Goal: Task Accomplishment & Management: Manage account settings

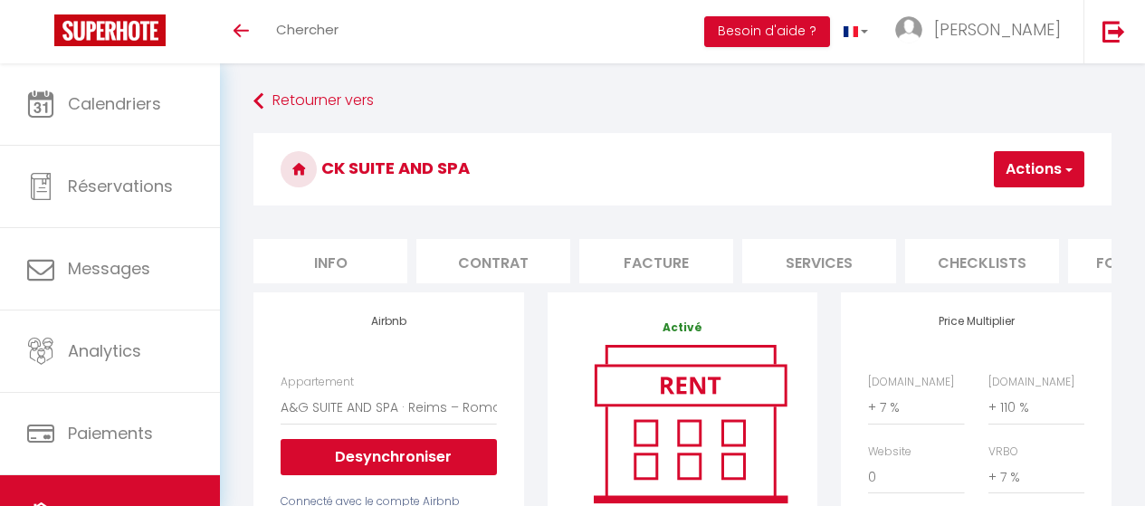
select select "17979-1502314100796515503"
select select "EUR"
select select
select select "+ 7 %"
select select "+ 110 %"
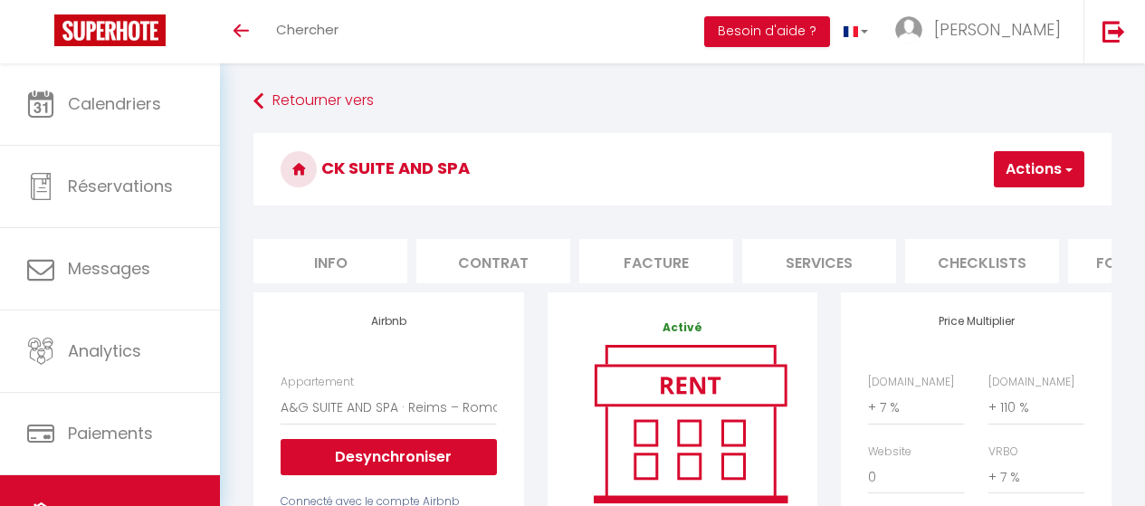
select select "+ 7 %"
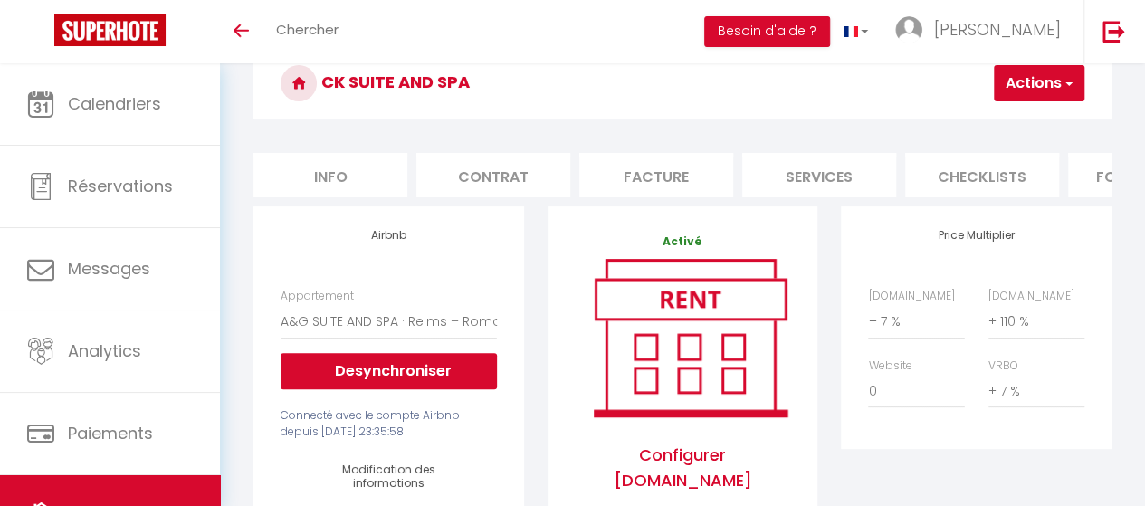
scroll to position [86, 0]
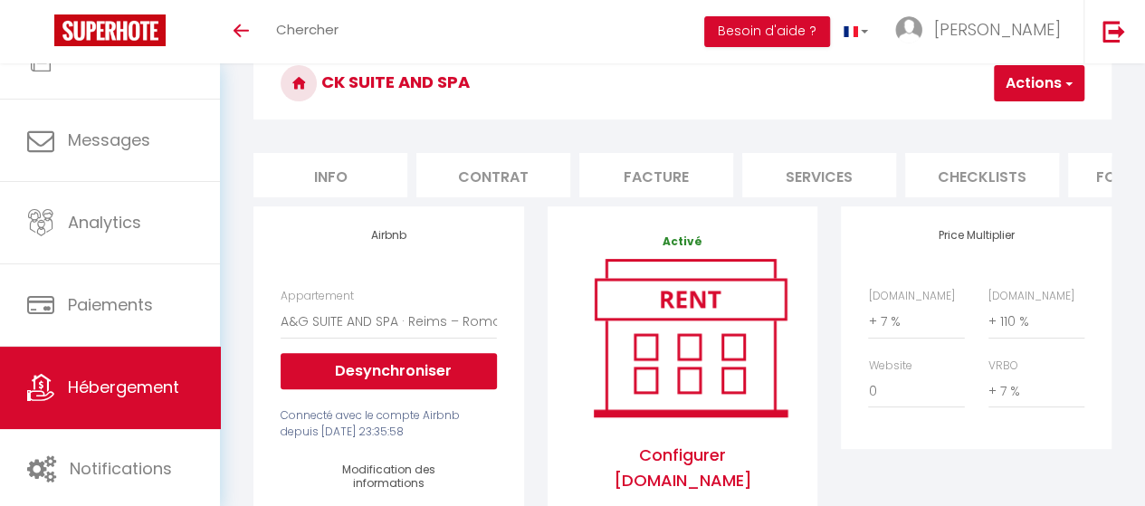
click at [150, 388] on span "Hébergement" at bounding box center [123, 387] width 111 height 23
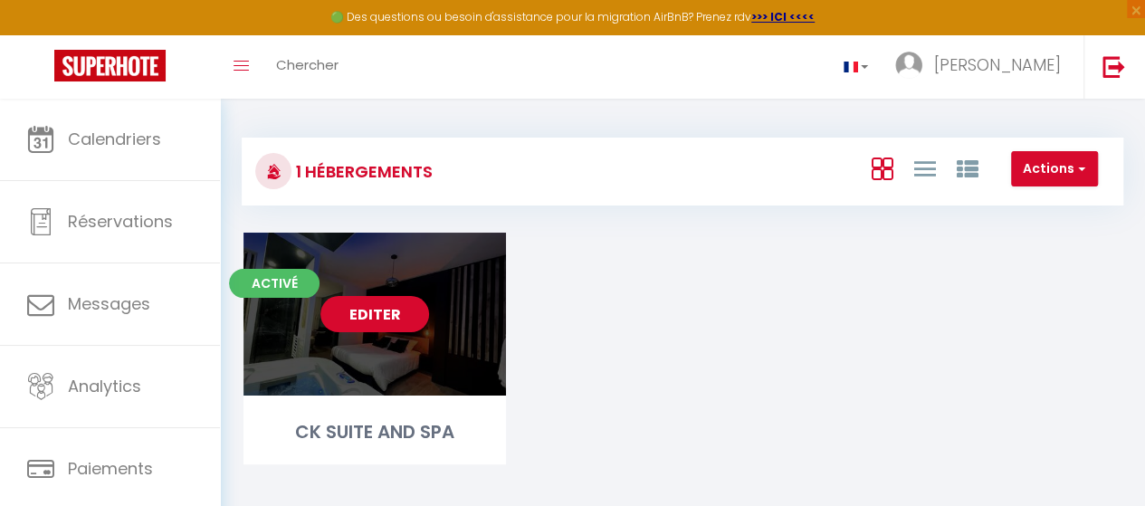
click at [380, 317] on link "Editer" at bounding box center [374, 314] width 109 height 36
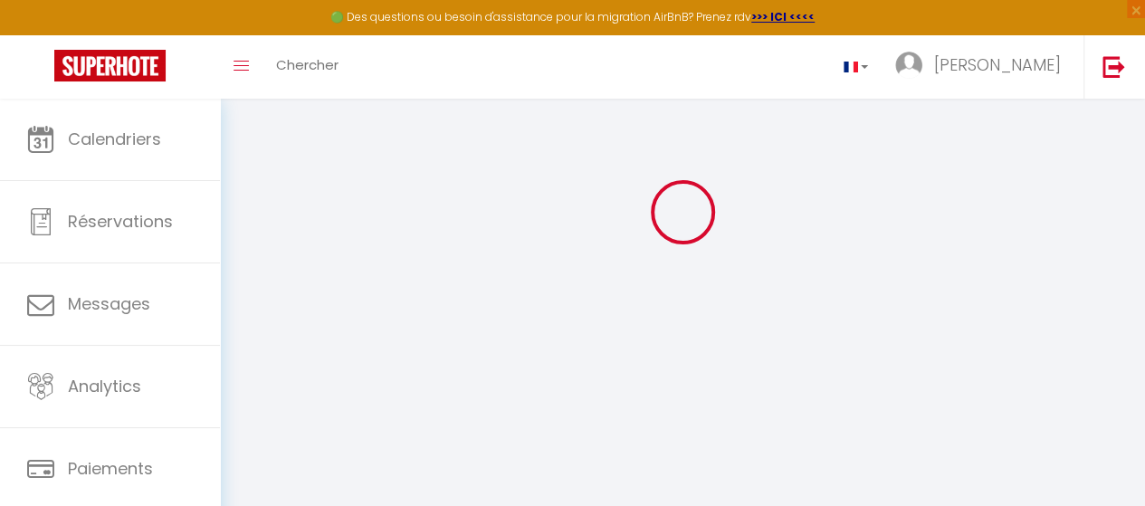
scroll to position [85, 0]
select select "+ 7 %"
select select "+ 110 %"
select select "+ 7 %"
select select "17979-1502314100796515503"
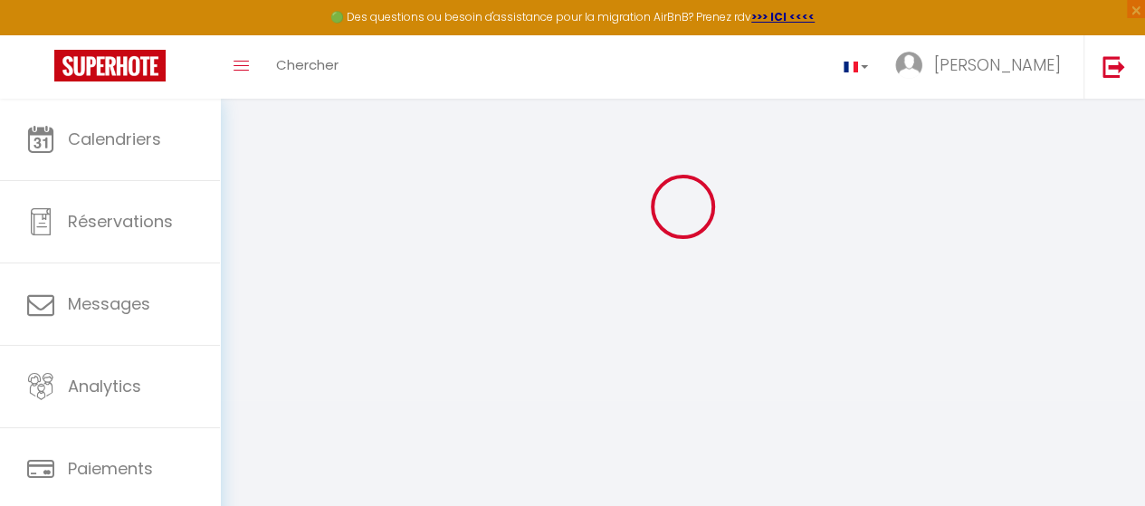
select select
checkbox input "false"
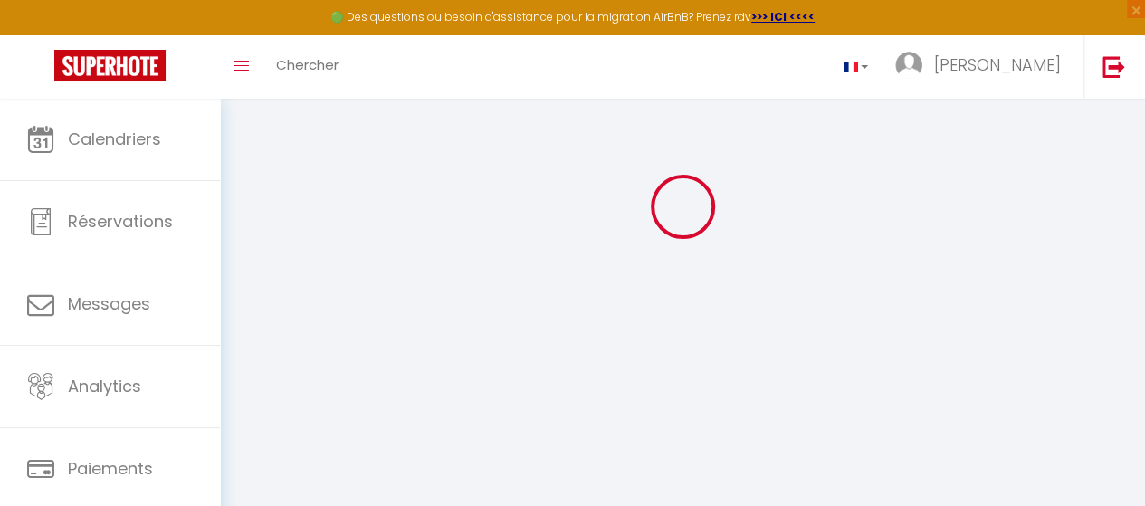
select select
checkbox input "false"
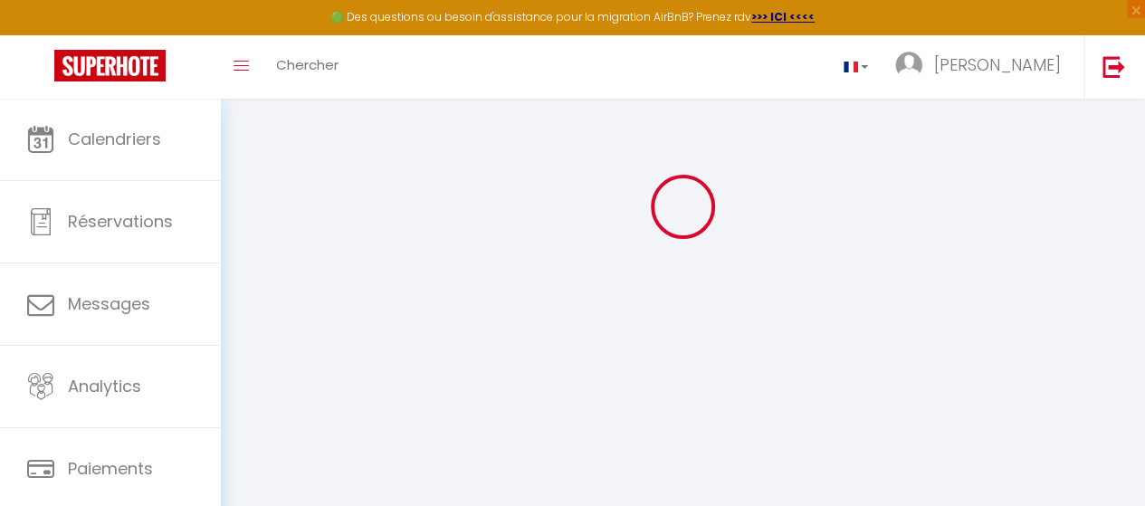
checkbox input "false"
select select
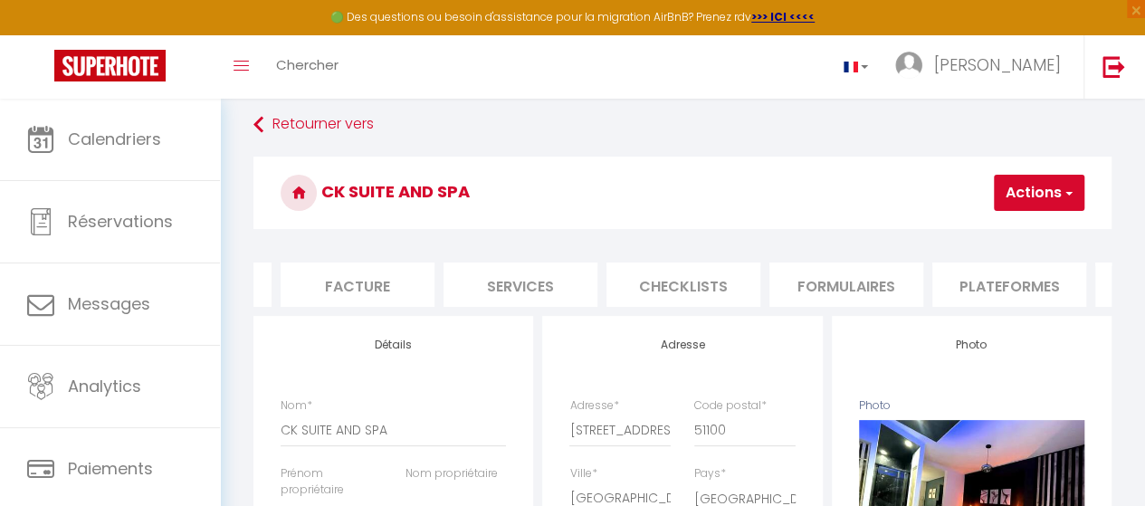
scroll to position [0, 302]
click at [1008, 294] on li "Plateformes" at bounding box center [1006, 284] width 154 height 44
select select
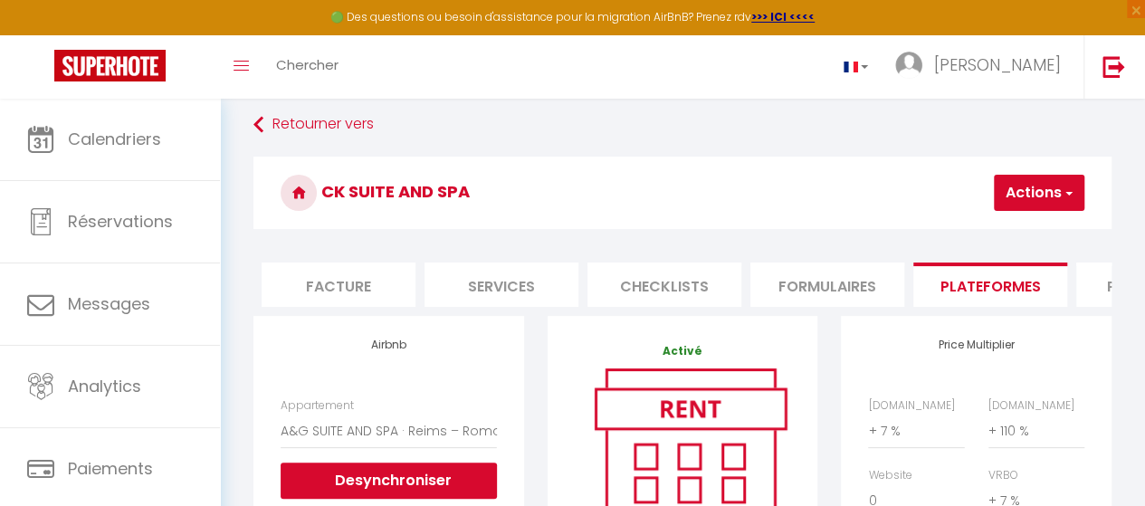
scroll to position [0, 321]
click at [1002, 448] on select "0 + 1 % + 2 % + 3 % + 4 % + 5 % + 6 % + 7 % + 8 % + 9 %" at bounding box center [1036, 431] width 96 height 34
select select "+ 107 %"
click at [988, 427] on select "0 + 1 % + 2 % + 3 % + 4 % + 5 % + 6 % + 7 % + 8 % + 9 %" at bounding box center [1036, 431] width 96 height 34
select select
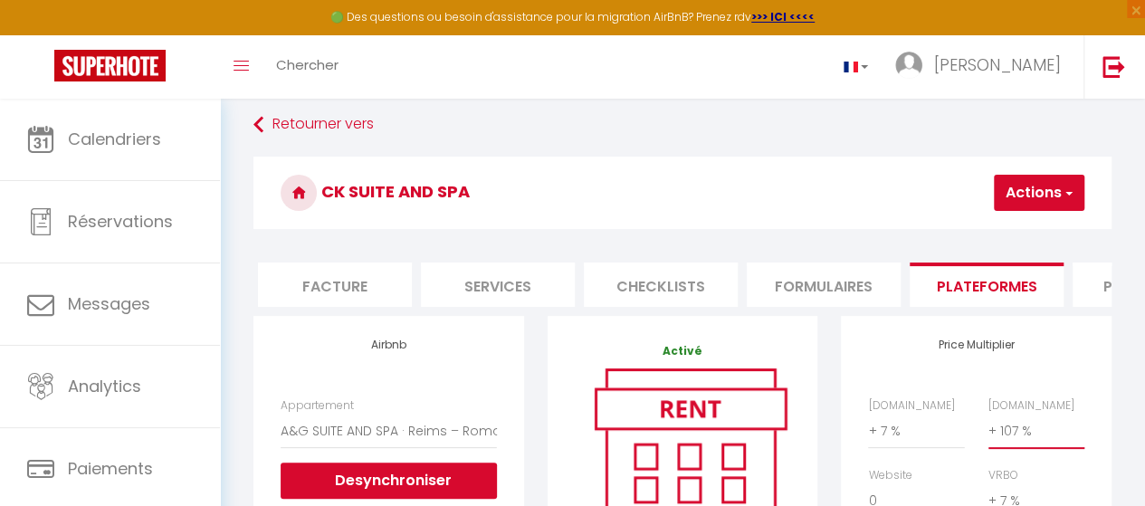
click at [1039, 441] on select "0 + 1 % + 2 % + 3 % + 4 % + 5 % + 6 % + 7 % + 8 % + 9 %" at bounding box center [1036, 431] width 96 height 34
select select "+ 105 %"
click at [988, 427] on select "0 + 1 % + 2 % + 3 % + 4 % + 5 % + 6 % + 7 % + 8 % + 9 %" at bounding box center [1036, 431] width 96 height 34
select select
click at [1023, 175] on button "Actions" at bounding box center [1039, 193] width 91 height 36
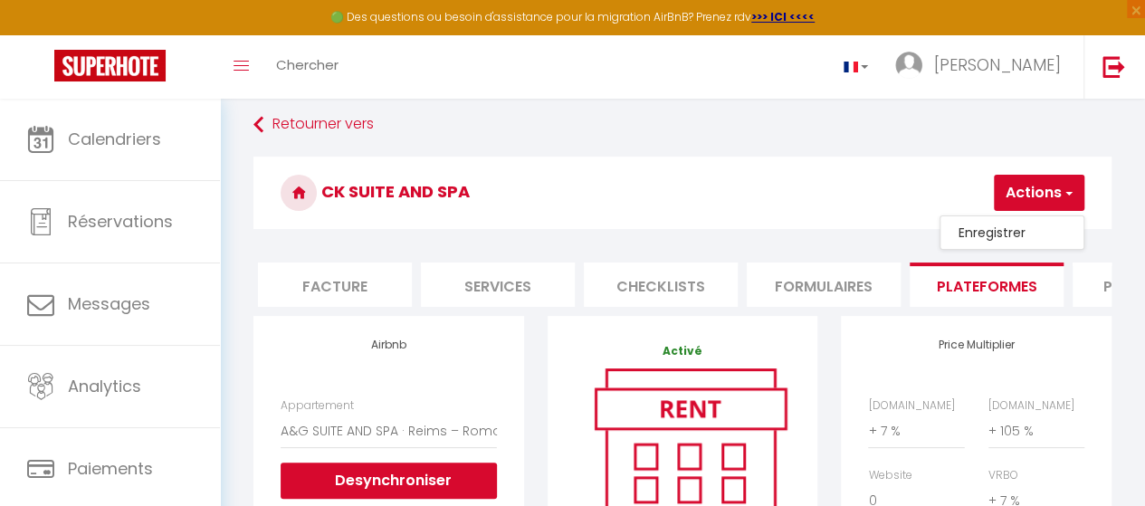
click at [1019, 230] on link "Enregistrer" at bounding box center [1011, 233] width 143 height 24
select select "EUR"
select select
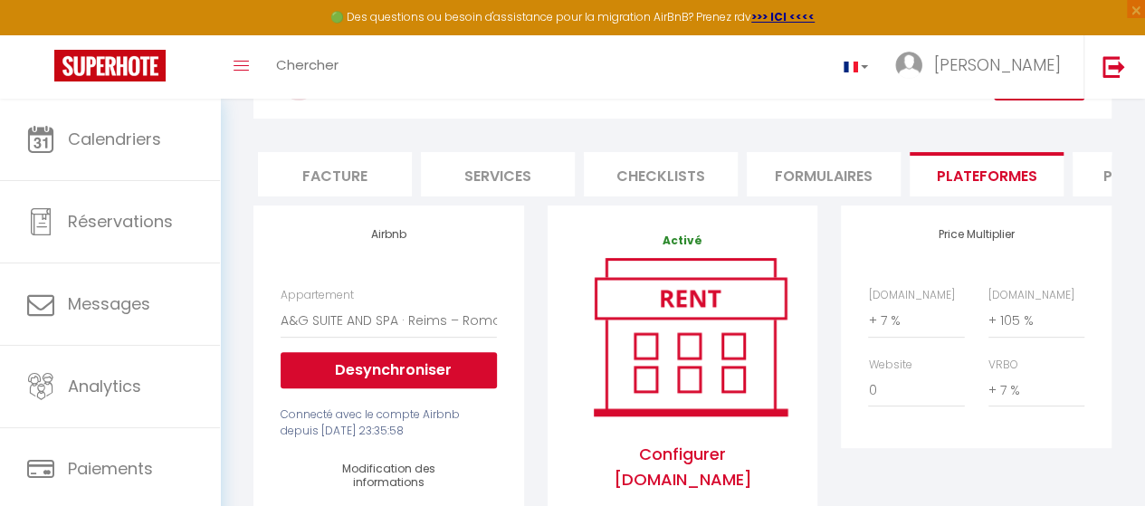
scroll to position [123, 0]
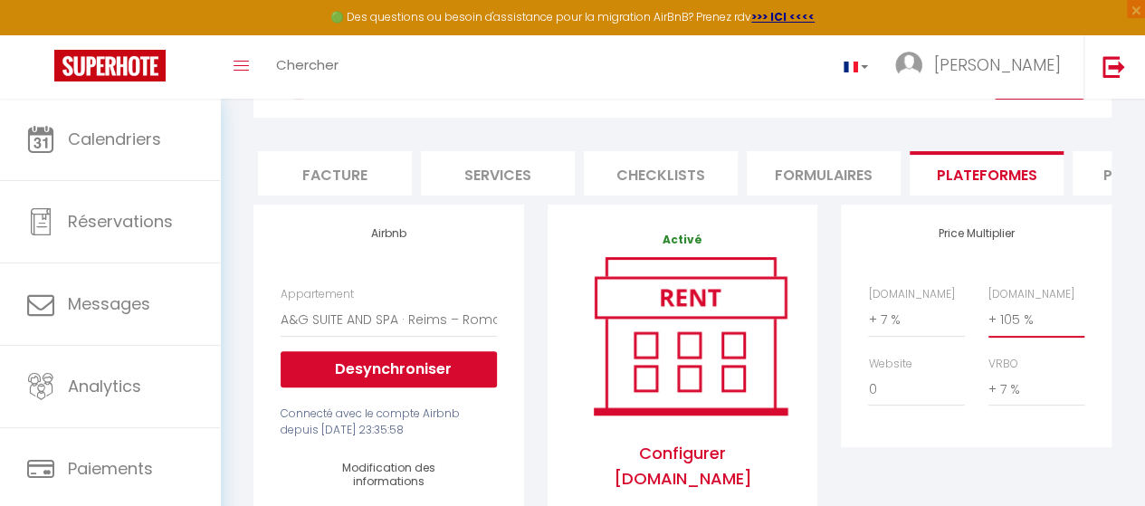
click at [1021, 337] on select "0 + 1 % + 2 % + 3 % + 4 % + 5 % + 6 % + 7 % + 8 % + 9 %" at bounding box center [1036, 319] width 96 height 34
select select "+ 99 %"
click at [988, 316] on select "0 + 1 % + 2 % + 3 % + 4 % + 5 % + 6 % + 7 % + 8 % + 9 %" at bounding box center [1036, 319] width 96 height 34
select select
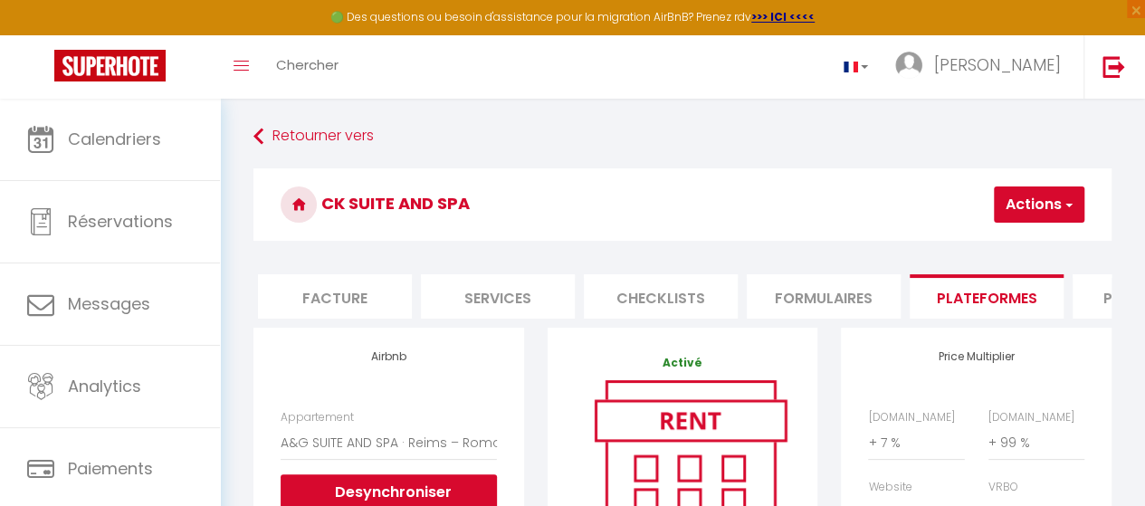
click at [1015, 213] on button "Actions" at bounding box center [1039, 204] width 91 height 36
click at [1006, 240] on link "Enregistrer" at bounding box center [1011, 245] width 143 height 24
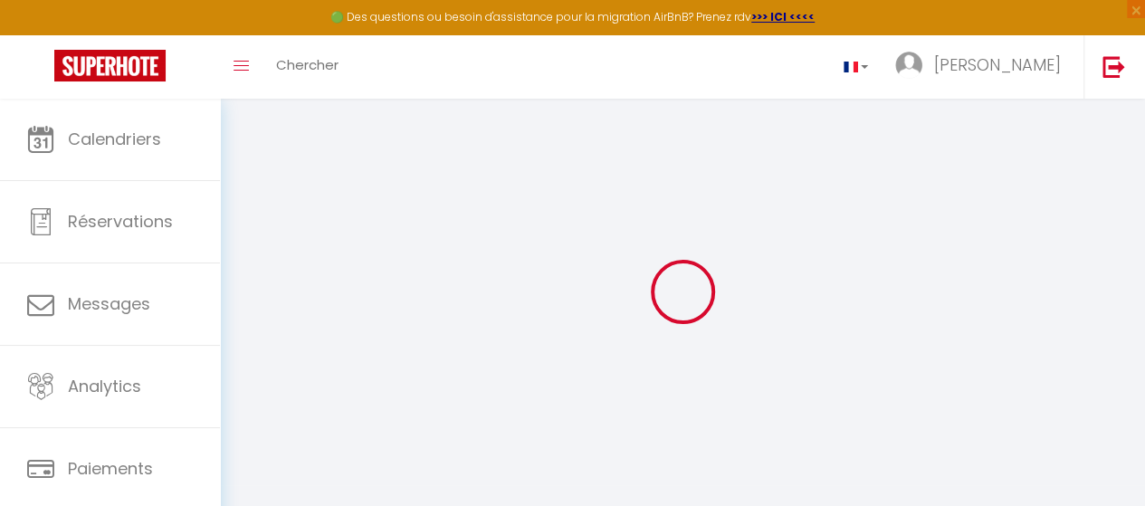
select select "EUR"
select select
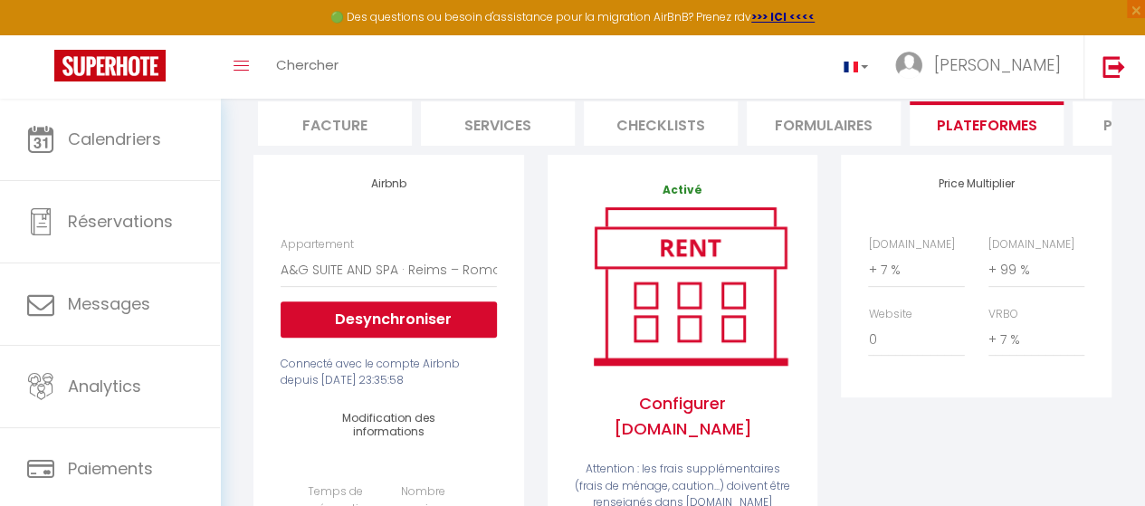
scroll to position [174, 0]
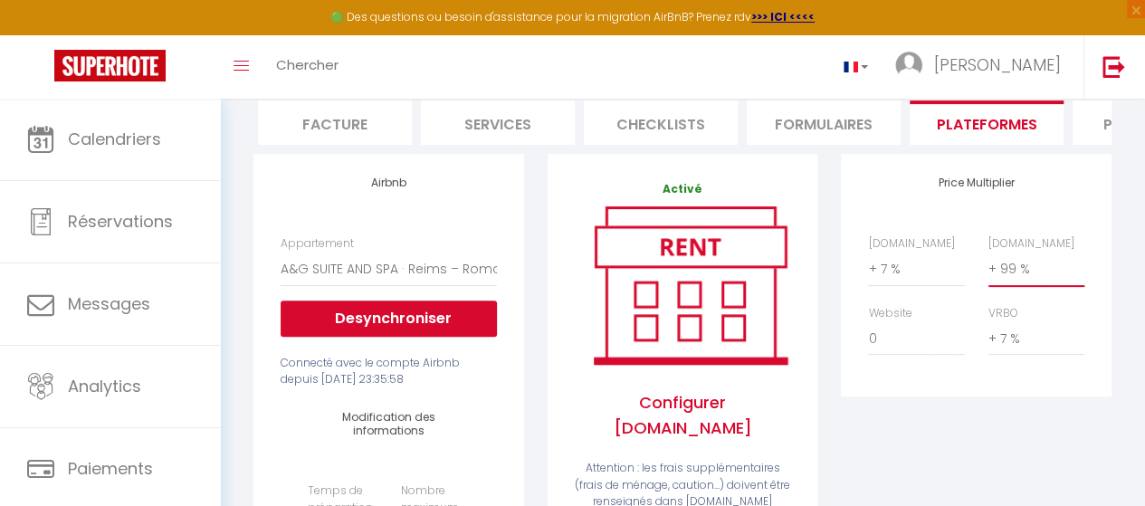
click at [1018, 283] on select "0 + 1 % + 2 % + 3 % + 4 % + 5 % + 6 % + 7 % + 8 % + 9 %" at bounding box center [1036, 269] width 96 height 34
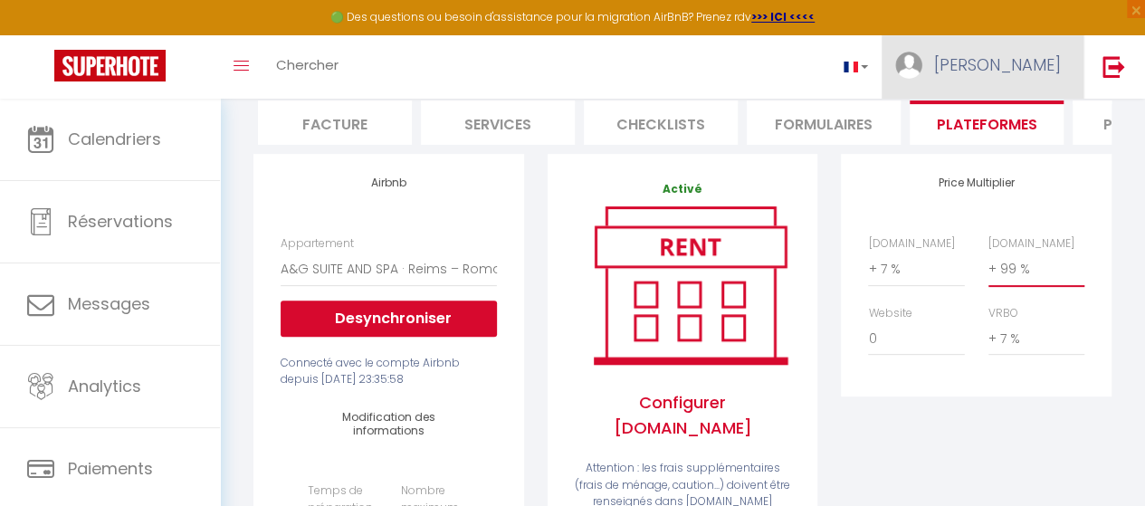
select select "0"
click at [988, 265] on select "0 + 1 % + 2 % + 3 % + 4 % + 5 % + 6 % + 7 % + 8 % + 9 %" at bounding box center [1036, 269] width 96 height 34
select select
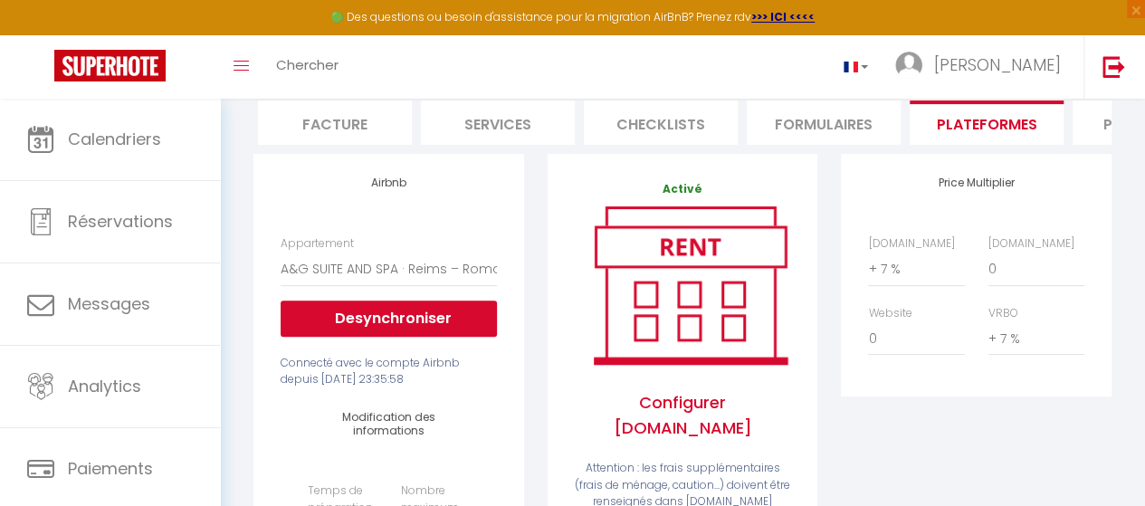
click at [885, 301] on div "Airbnb.com 0 + 1 % + 2 % + 3 % + 4 % + 5 % + 6 % + 7 % + 8 %" at bounding box center [976, 304] width 240 height 139
click at [905, 286] on select "0 + 1 % + 2 % + 3 % + 4 % + 5 % + 6 % + 7 % + 8 % + 9 %" at bounding box center [916, 269] width 96 height 34
drag, startPoint x: 1052, startPoint y: 193, endPoint x: 1095, endPoint y: 199, distance: 43.9
click at [1095, 199] on div "Price Multiplier Airbnb.com 0 + 1 % + 2 % + 3 % + 4 % + 5 % + 6 % + 7 %" at bounding box center [976, 275] width 270 height 243
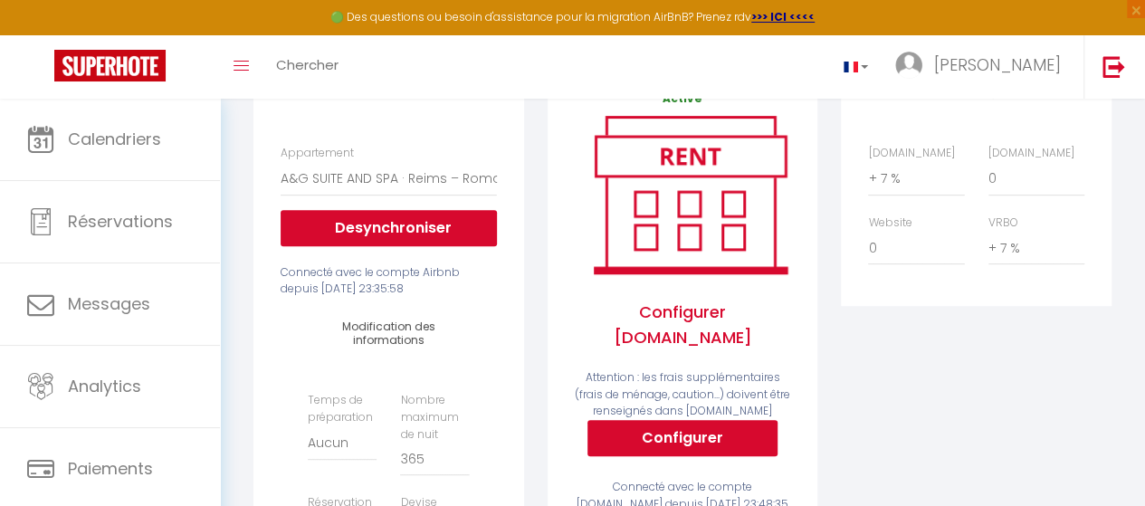
scroll to position [0, 0]
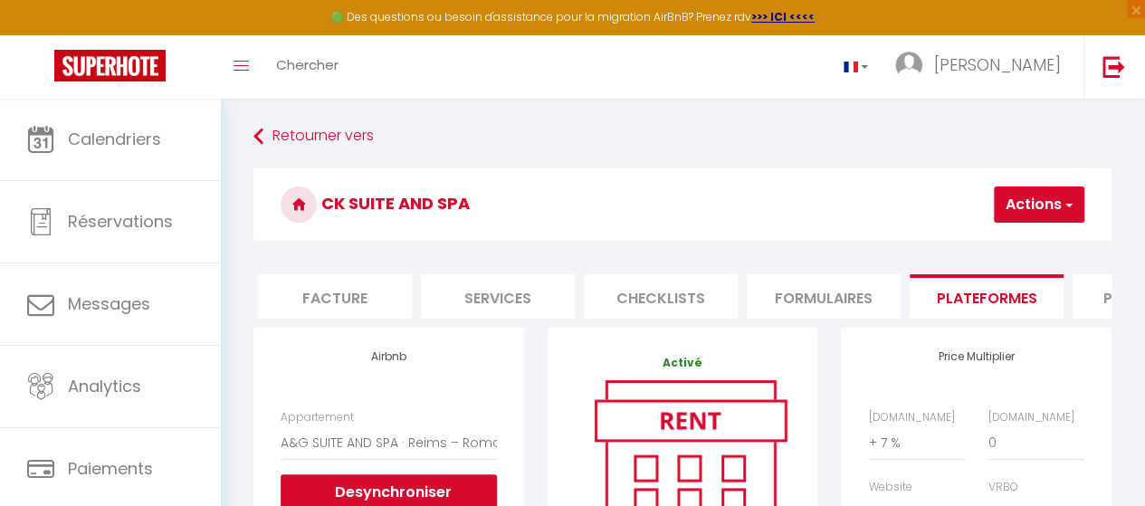
click at [681, 17] on div "🟢 Des questions ou besoin d'assistance pour la migration AirBnB? Prenez rdv >>>…" at bounding box center [572, 17] width 1145 height 35
click at [1001, 476] on div "Airbnb.com 0 + 1 % + 2 % + 3 % + 4 % + 5 % + 6 % + 7 % + 8 %" at bounding box center [976, 478] width 240 height 139
click at [1014, 460] on select "0 + 1 % + 2 % + 3 % + 4 % + 5 % + 6 % + 7 % + 8 % + 9 %" at bounding box center [1036, 442] width 96 height 34
select select "+ 5 %"
click at [988, 439] on select "0 + 1 % + 2 % + 3 % + 4 % + 5 % + 6 % + 7 % + 8 % + 9 %" at bounding box center [1036, 442] width 96 height 34
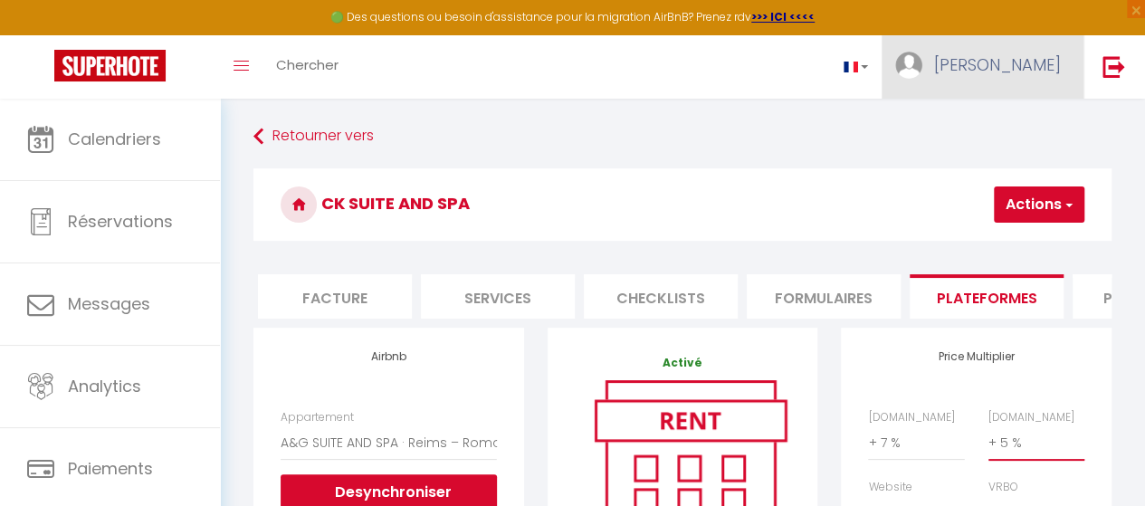
select select
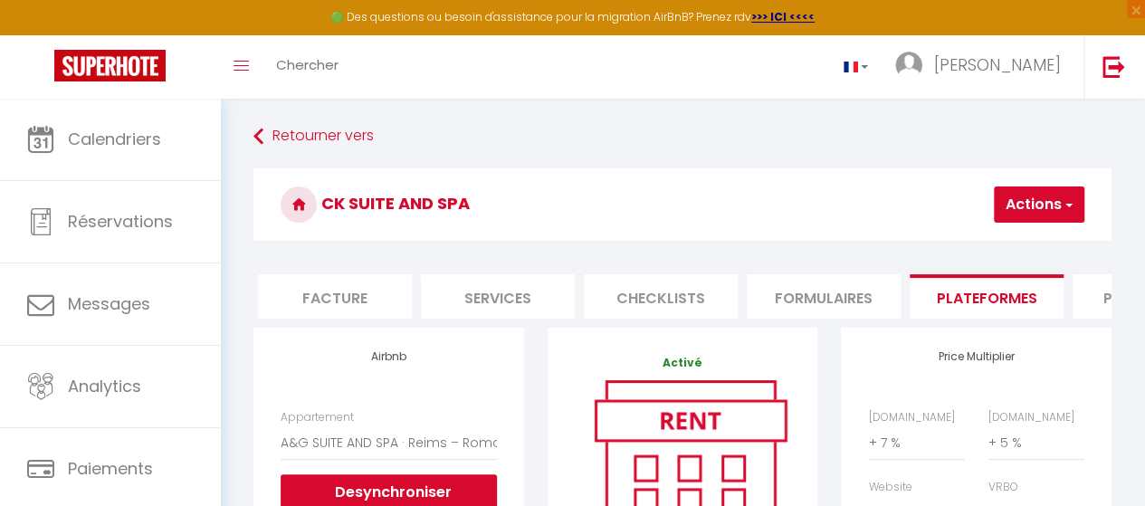
click at [1014, 222] on button "Actions" at bounding box center [1039, 204] width 91 height 36
click at [1014, 241] on link "Enregistrer" at bounding box center [1011, 245] width 143 height 24
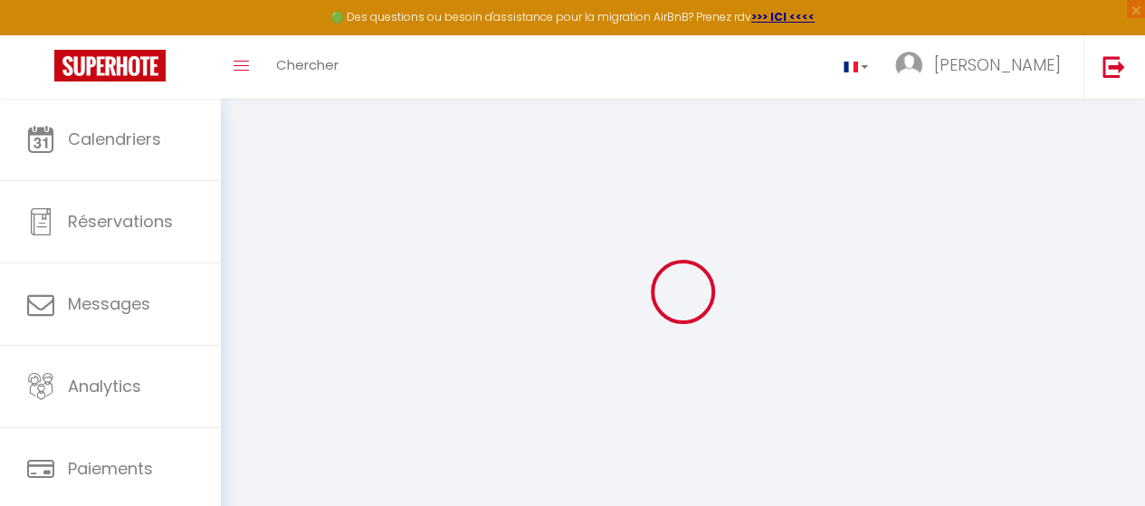
select select "EUR"
select select
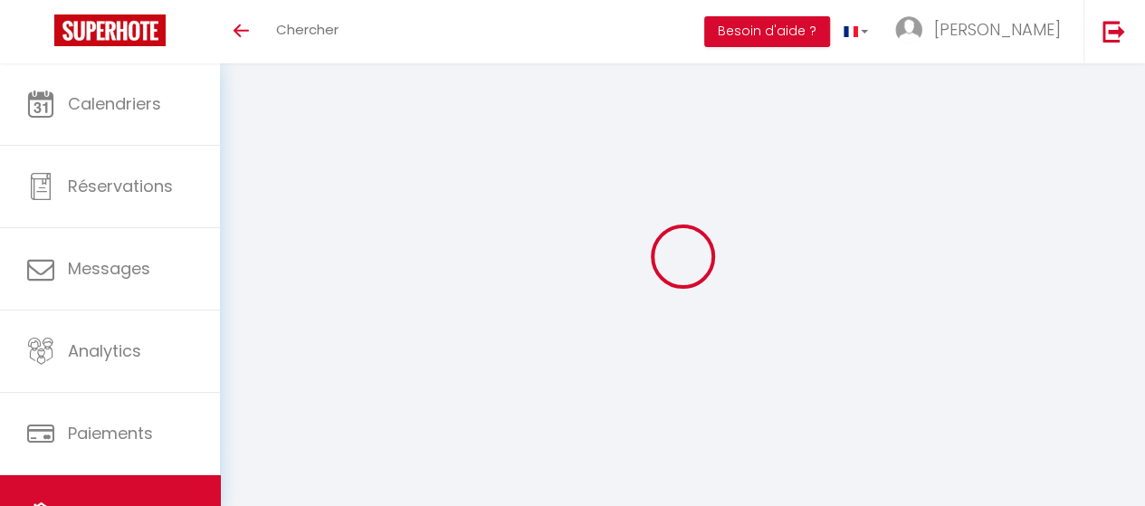
select select "EUR"
select select
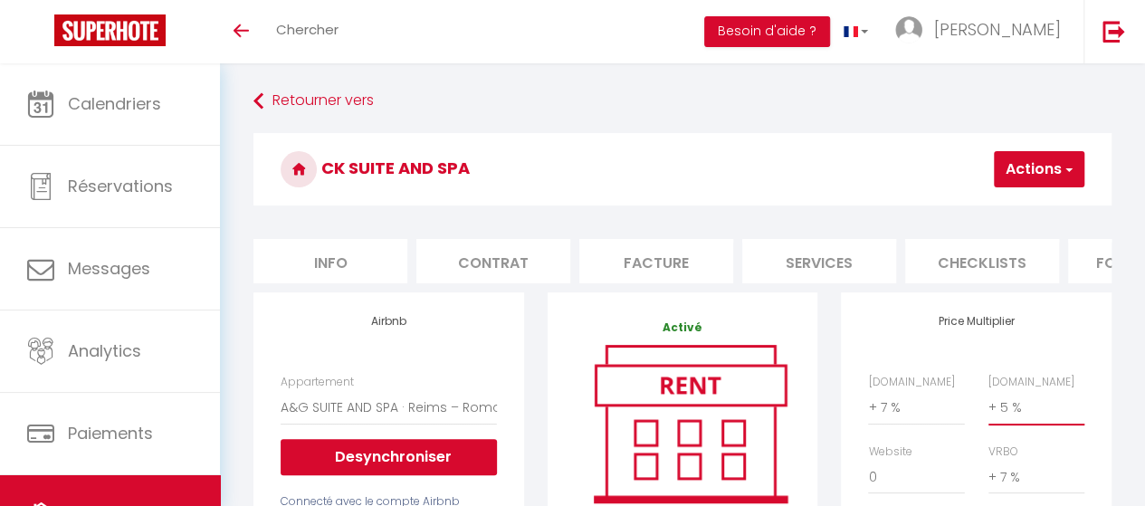
click at [1017, 421] on select "0 + 1 % + 2 % + 3 % + 4 % + 5 % + 6 % + 7 % + 8 % + 9 %" at bounding box center [1036, 407] width 96 height 34
select select "0"
click at [988, 404] on select "0 + 1 % + 2 % + 3 % + 4 % + 5 % + 6 % + 7 % + 8 % + 9 %" at bounding box center [1036, 407] width 96 height 34
select select
click at [884, 421] on select "0 + 1 % + 2 % + 3 % + 4 % + 5 % + 6 % + 7 % + 8 % + 9 %" at bounding box center [916, 407] width 96 height 34
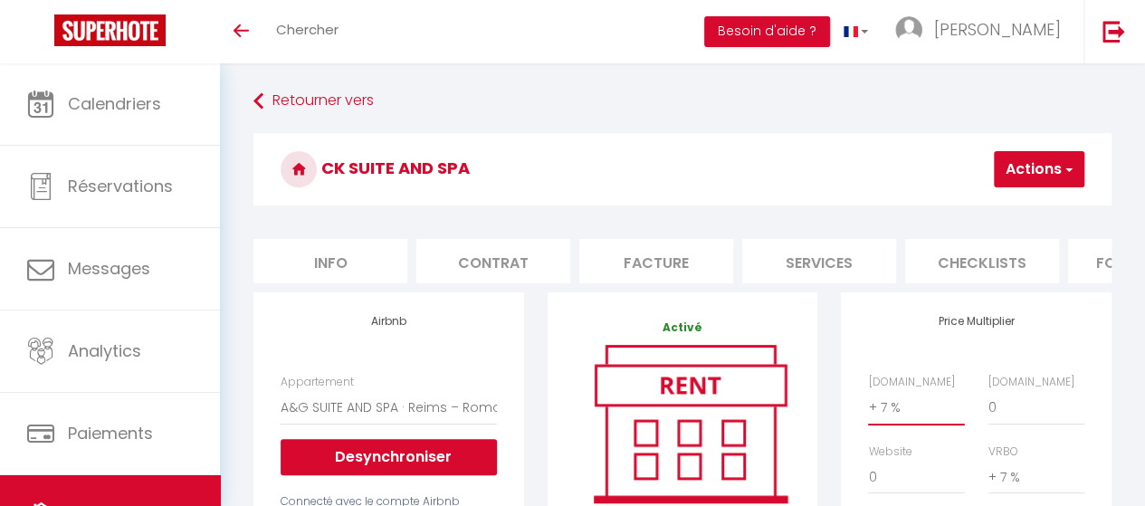
select select "0"
click at [868, 404] on select "0 + 1 % + 2 % + 3 % + 4 % + 5 % + 6 % + 7 % + 8 % + 9 %" at bounding box center [916, 407] width 96 height 34
select select
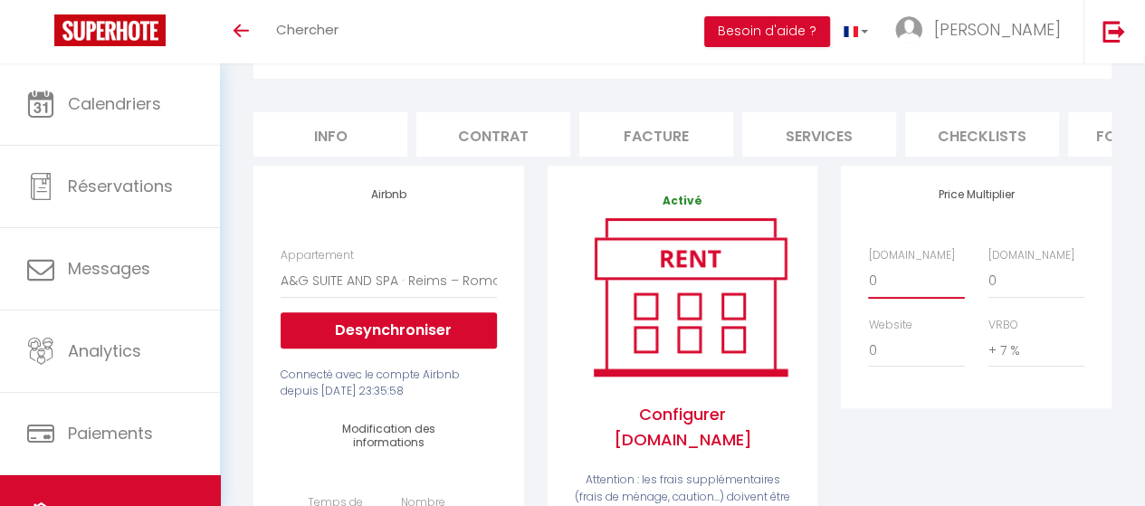
scroll to position [159, 0]
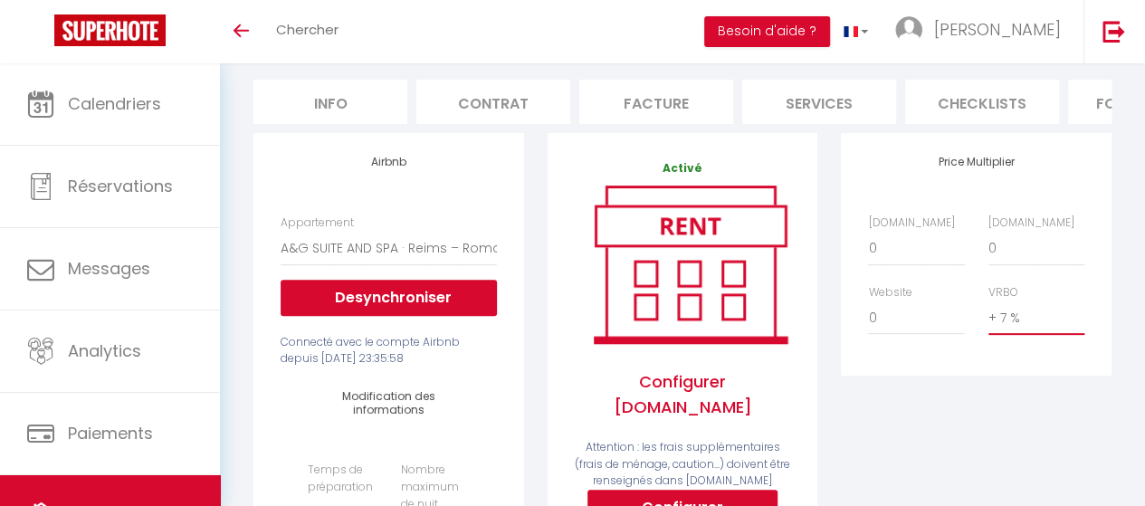
click at [999, 325] on select "0 + 1 % + 2 % + 3 % + 4 % + 5 % + 6 % + 7 % + 8 % + 9 %" at bounding box center [1036, 317] width 96 height 34
select select "0"
click at [988, 314] on select "0 + 1 % + 2 % + 3 % + 4 % + 5 % + 6 % + 7 % + 8 % + 9 %" at bounding box center [1036, 317] width 96 height 34
select select
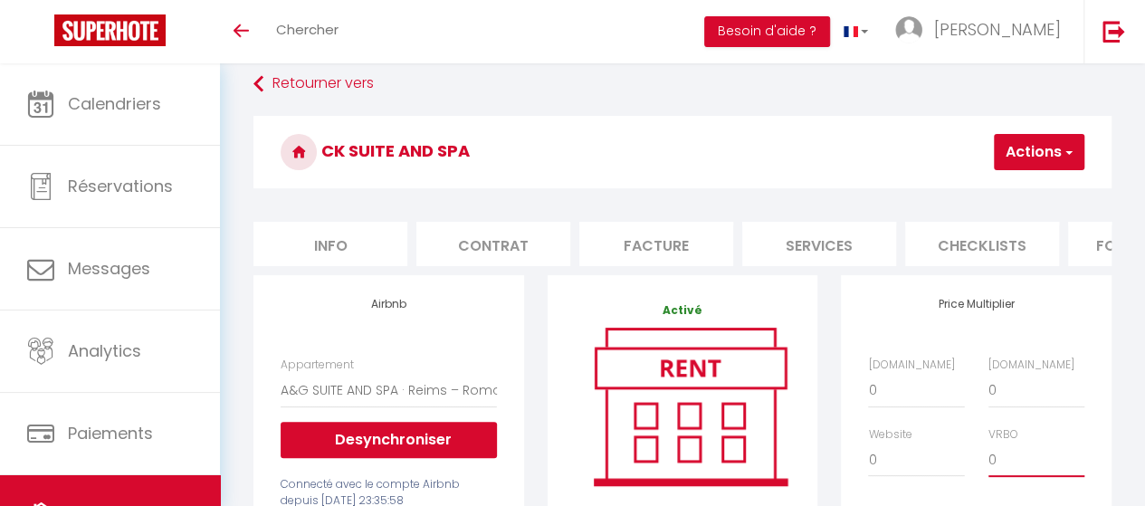
scroll to position [16, 0]
click at [1054, 140] on button "Actions" at bounding box center [1039, 153] width 91 height 36
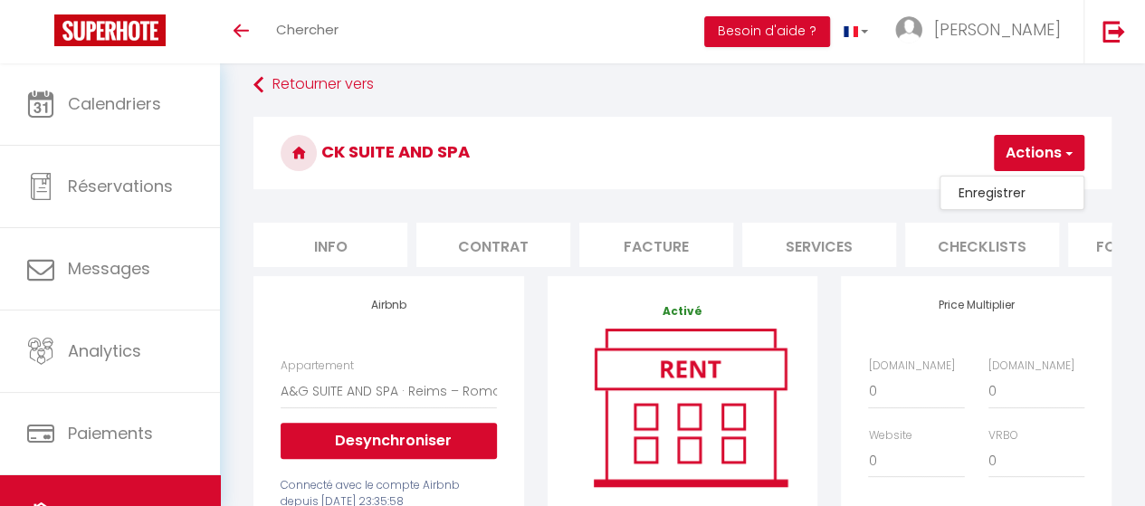
click at [1028, 190] on link "Enregistrer" at bounding box center [1011, 193] width 143 height 24
select select "EUR"
select select
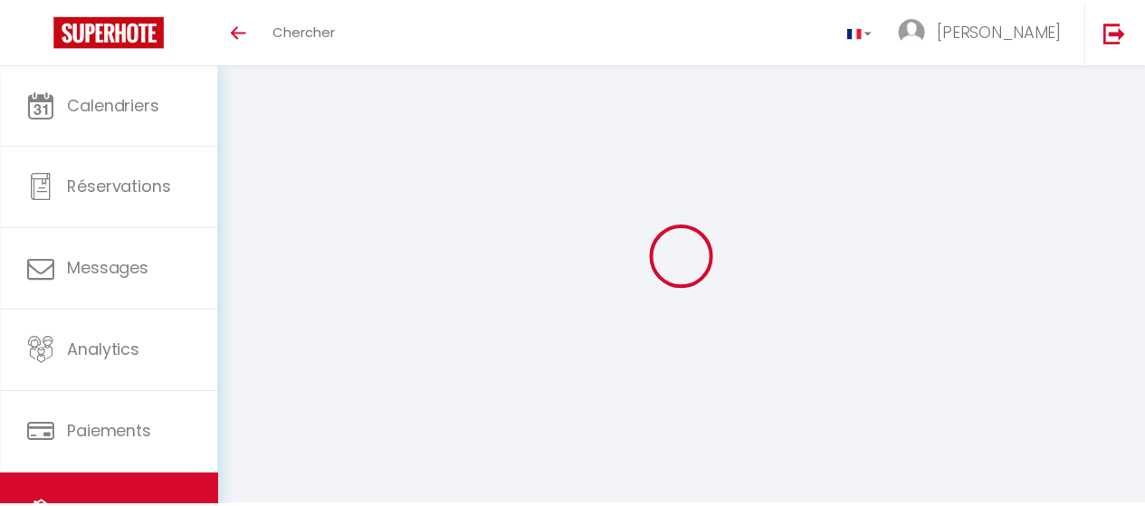
scroll to position [16, 0]
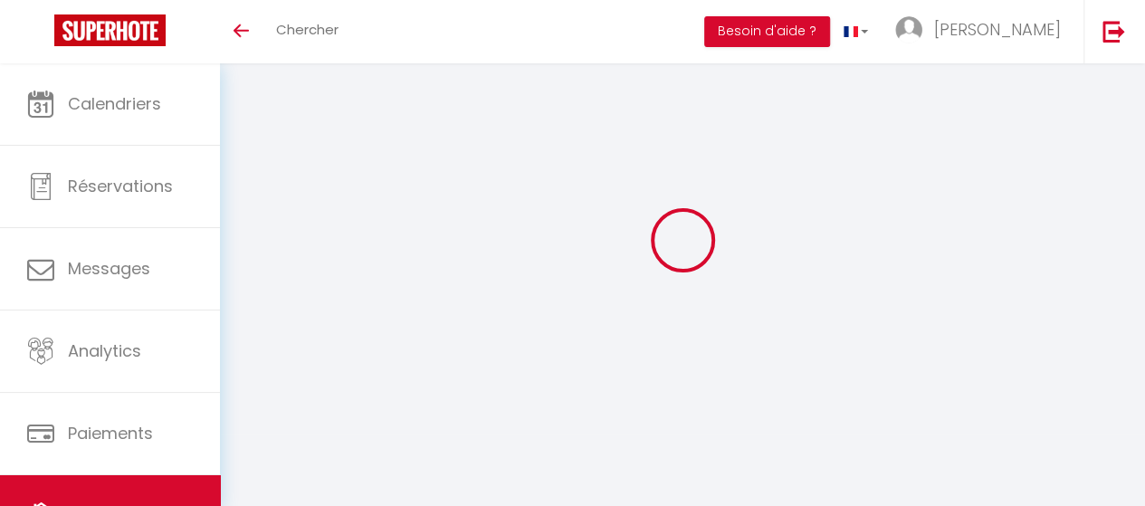
select select "EUR"
select select
select select "17979-1502314100796515503"
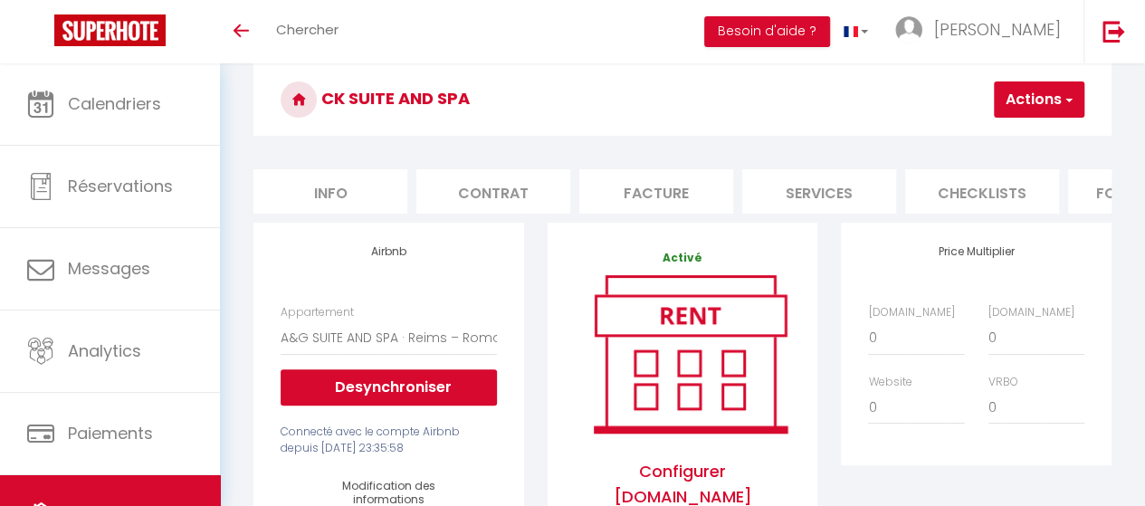
scroll to position [72, 0]
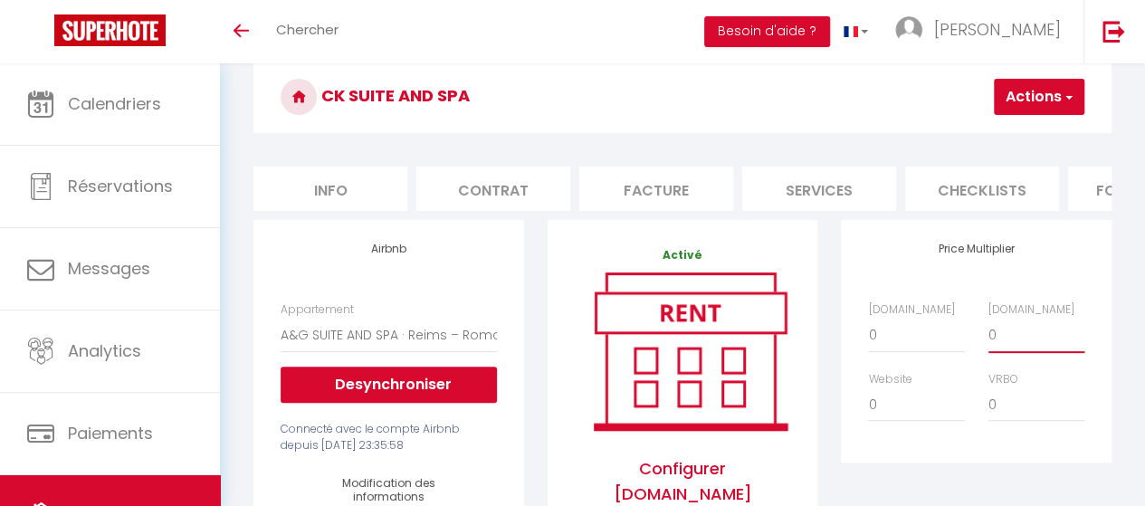
click at [1028, 348] on select "0 + 1 % + 2 % + 3 % + 4 % + 5 % + 6 % + 7 % + 8 % + 9 %" at bounding box center [1036, 335] width 96 height 34
select select "+ 5 %"
click at [988, 331] on select "0 + 1 % + 2 % + 3 % + 4 % + 5 % + 6 % + 7 % + 8 % + 9 %" at bounding box center [1036, 335] width 96 height 34
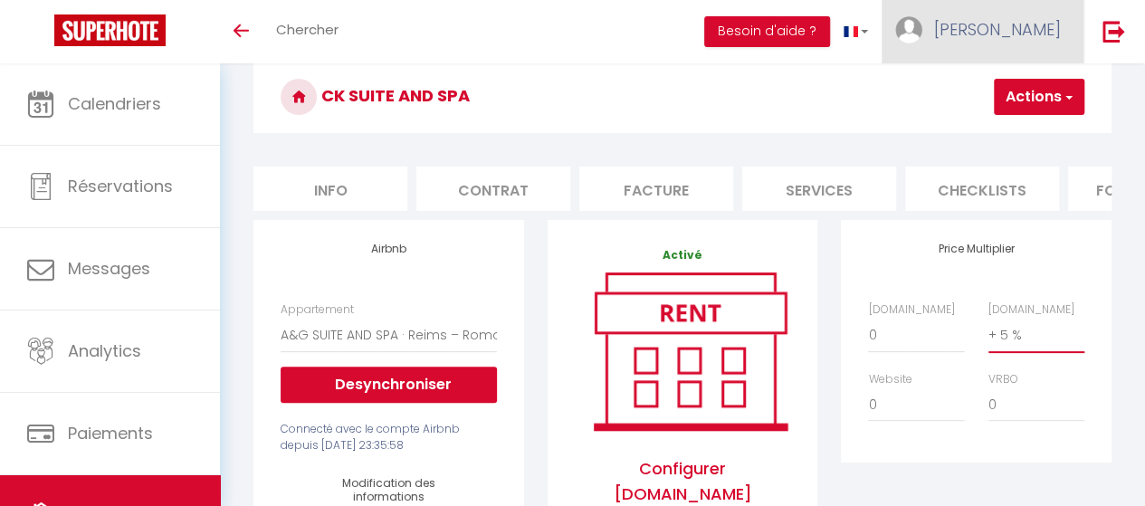
select select
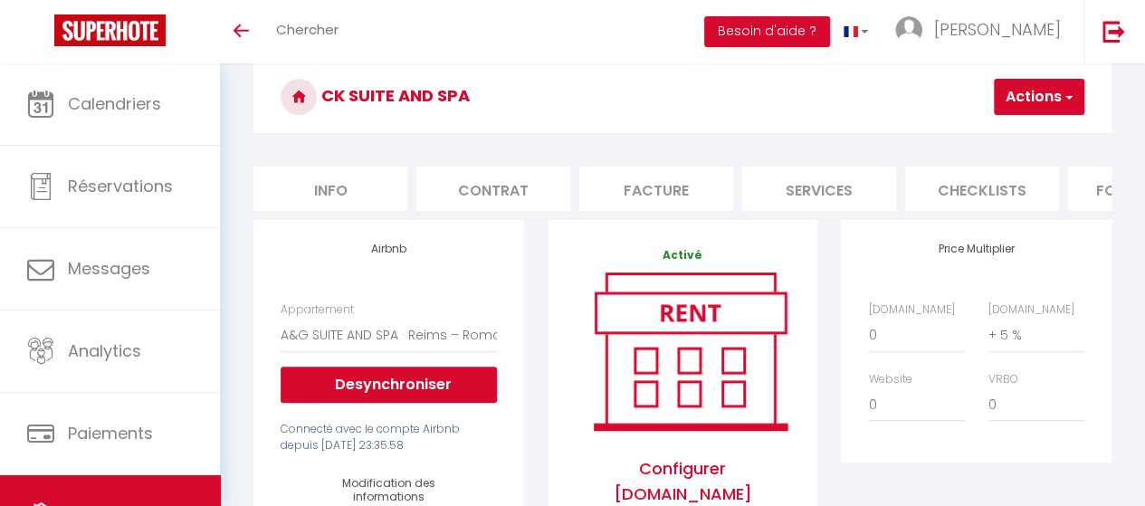
click at [1009, 102] on button "Actions" at bounding box center [1039, 97] width 91 height 36
click at [996, 142] on link "Enregistrer" at bounding box center [1011, 137] width 143 height 24
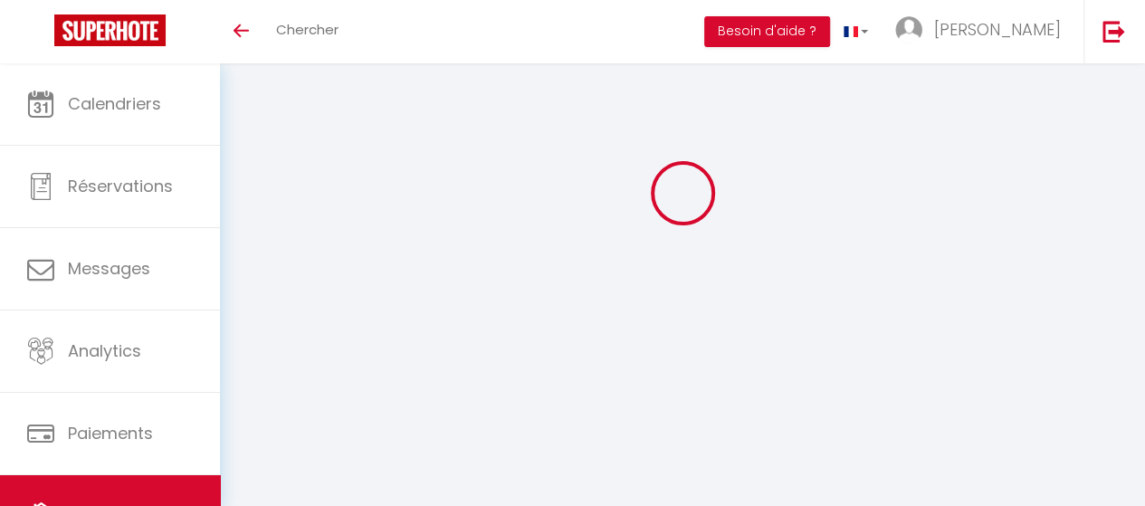
select select "EUR"
select select
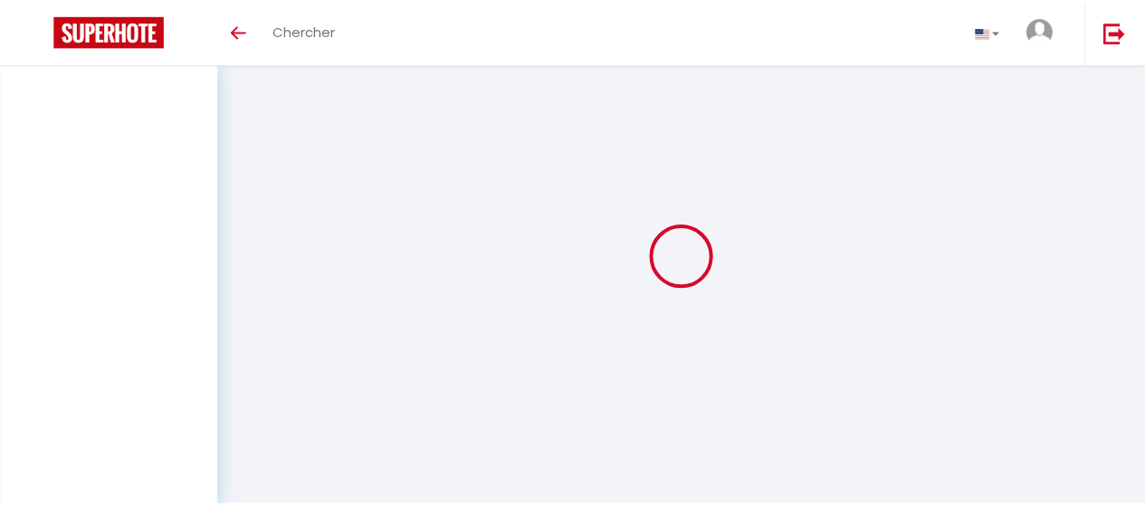
scroll to position [63, 0]
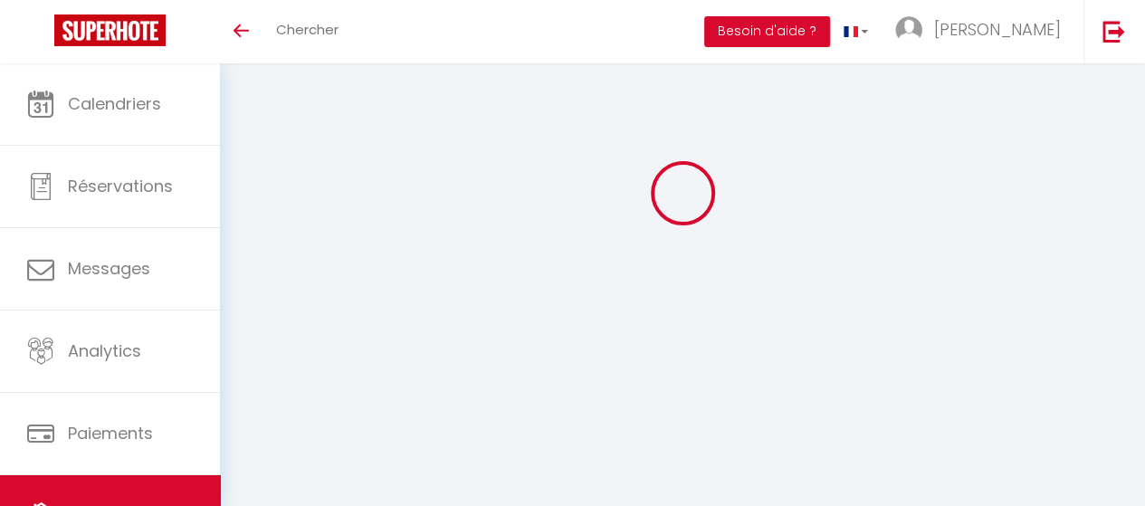
select select "17979-1502314100796515503"
select select "+ 5 %"
select select "EUR"
select select
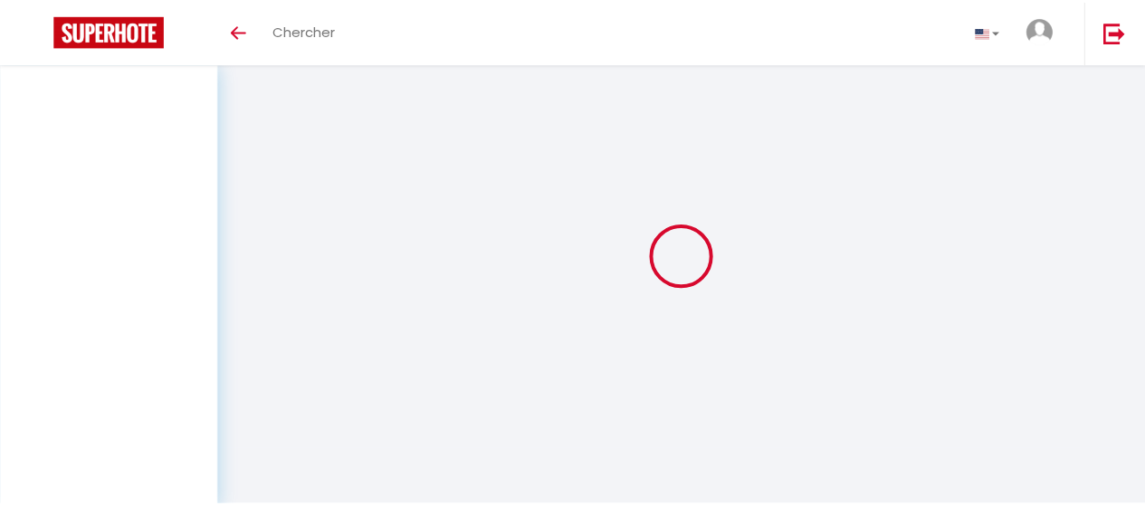
scroll to position [63, 0]
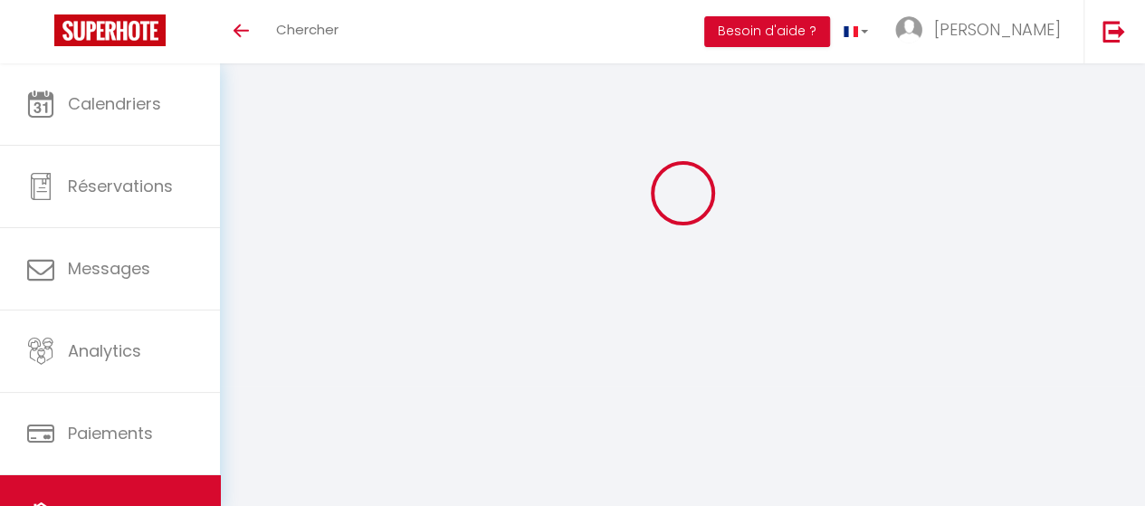
select select "+ 5 %"
select select "EUR"
select select
select select "17979-1502314100796515503"
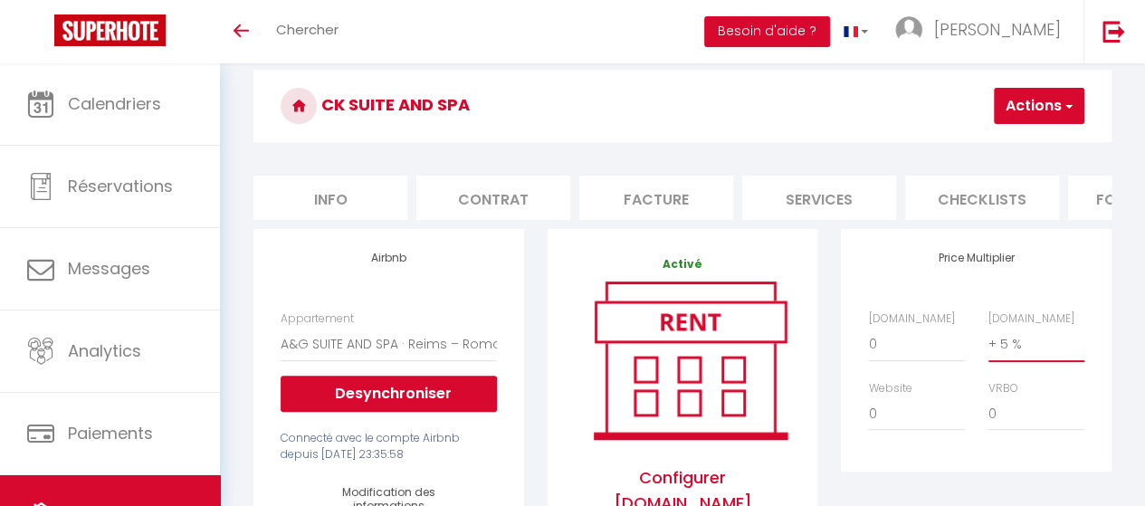
click at [1013, 355] on select "0 + 1 % + 2 % + 3 % + 4 % + 5 % + 6 % + 7 % + 8 % + 9 %" at bounding box center [1036, 344] width 96 height 34
select select "+ 8 %"
click at [988, 340] on select "0 + 1 % + 2 % + 3 % + 4 % + 5 % + 6 % + 7 % + 8 % + 9 %" at bounding box center [1036, 344] width 96 height 34
select select
click at [1041, 103] on button "Actions" at bounding box center [1039, 106] width 91 height 36
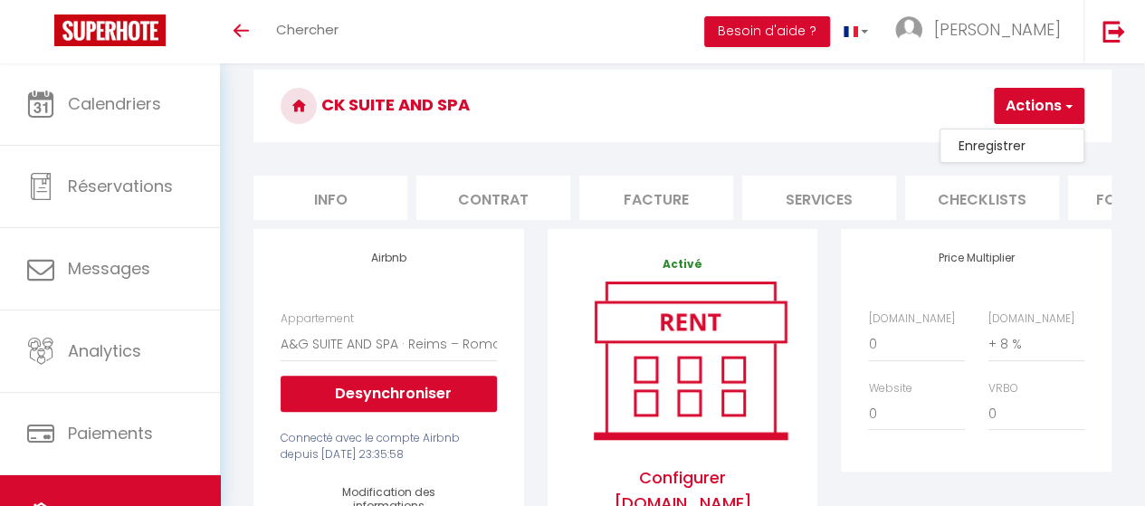
click at [981, 149] on link "Enregistrer" at bounding box center [1011, 146] width 143 height 24
select select "EUR"
select select
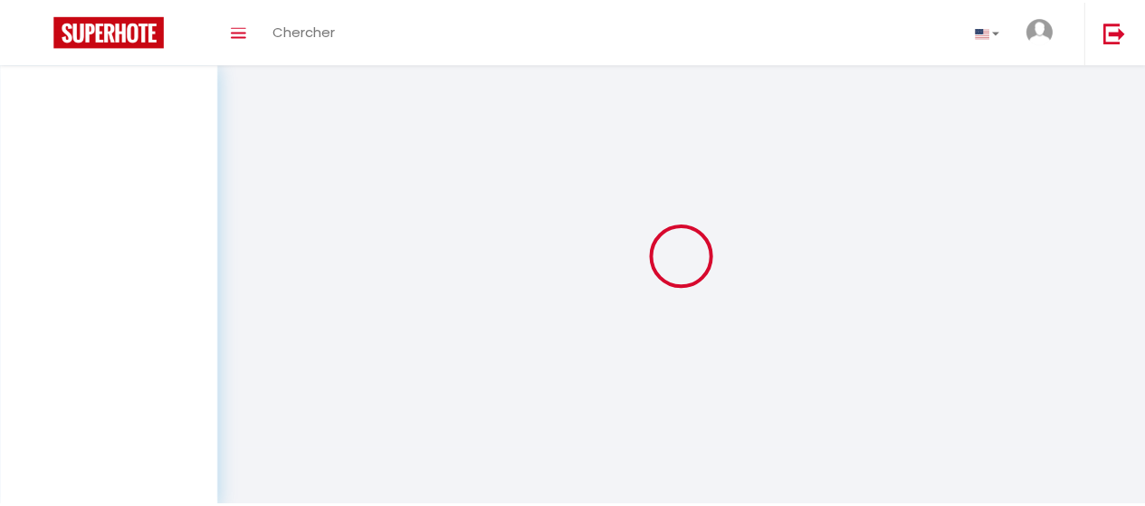
scroll to position [63, 0]
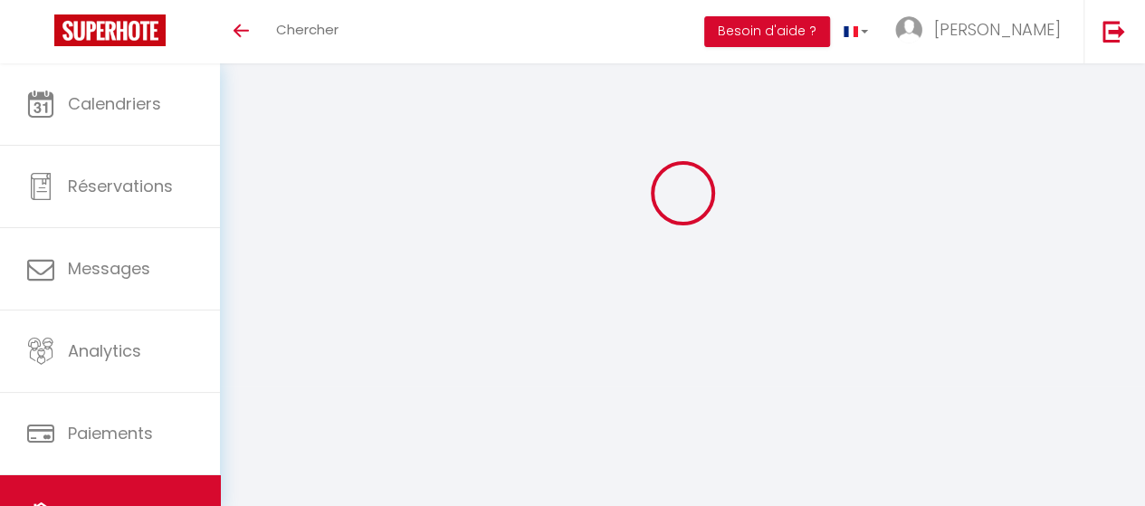
select select "17979-1502314100796515503"
select select "+ 8 %"
select select "EUR"
select select
